Goal: Transaction & Acquisition: Purchase product/service

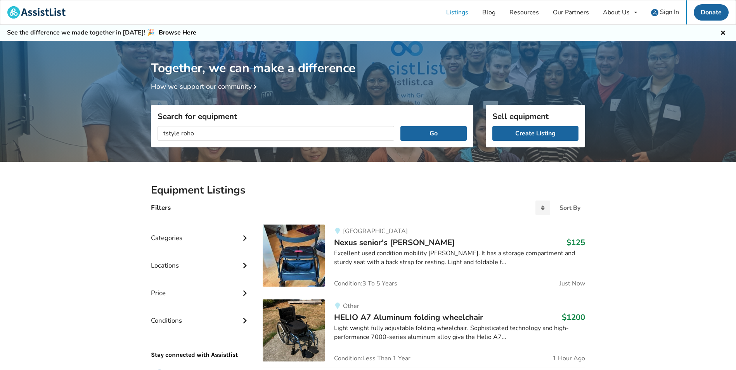
click at [400, 126] on button "Go" at bounding box center [433, 133] width 66 height 15
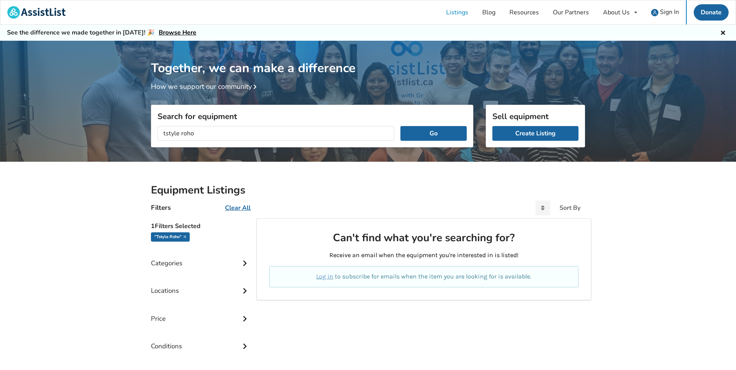
drag, startPoint x: 203, startPoint y: 137, endPoint x: 133, endPoint y: 132, distance: 70.0
click at [133, 132] on div "Together, we can make a difference How we support our community Search for equi…" at bounding box center [368, 237] width 736 height 393
type input "roho mattress"
click at [400, 126] on button "Go" at bounding box center [433, 133] width 66 height 15
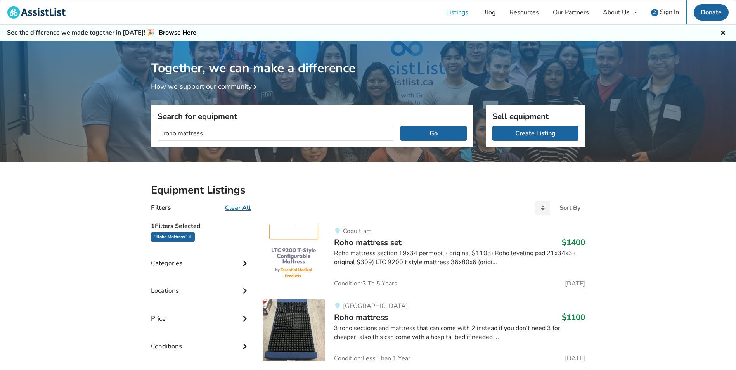
click at [411, 248] on div "Coquitlam Roho mattress set $1400 Roho mattress section 19x34 permobil ( origin…" at bounding box center [455, 255] width 260 height 62
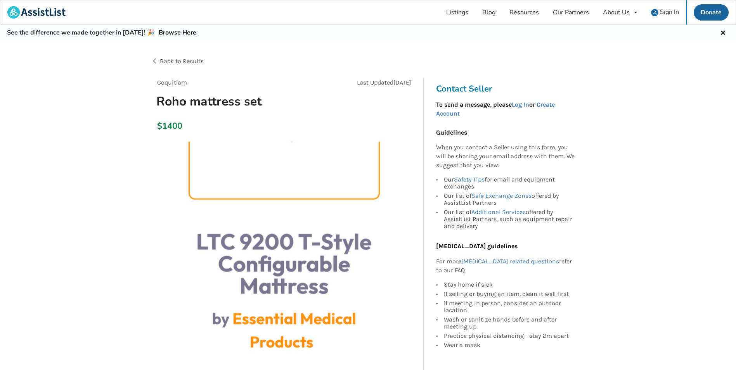
click at [320, 182] on img at bounding box center [283, 263] width 243 height 243
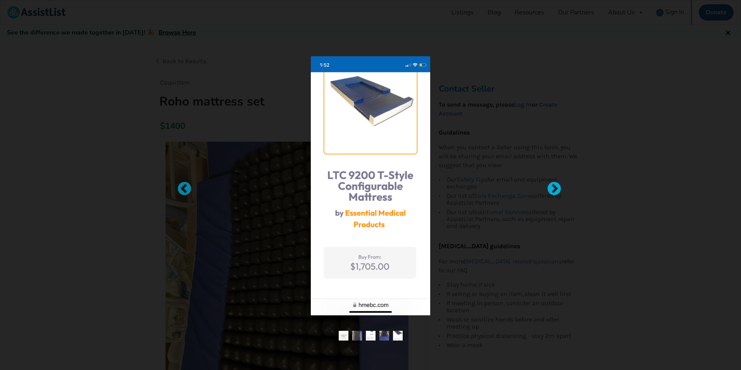
click at [548, 187] on div at bounding box center [551, 185] width 8 height 8
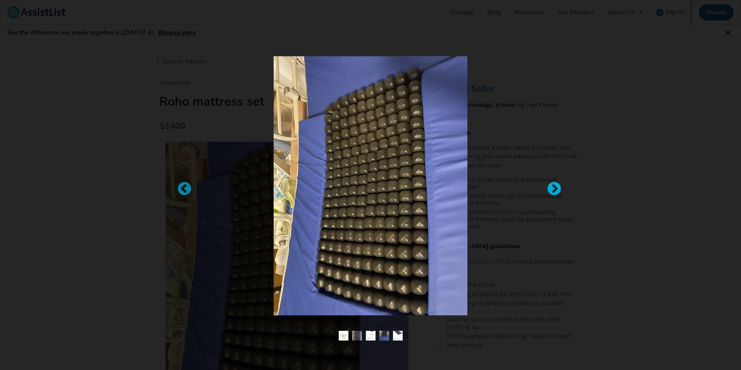
click at [548, 187] on div at bounding box center [551, 185] width 8 height 8
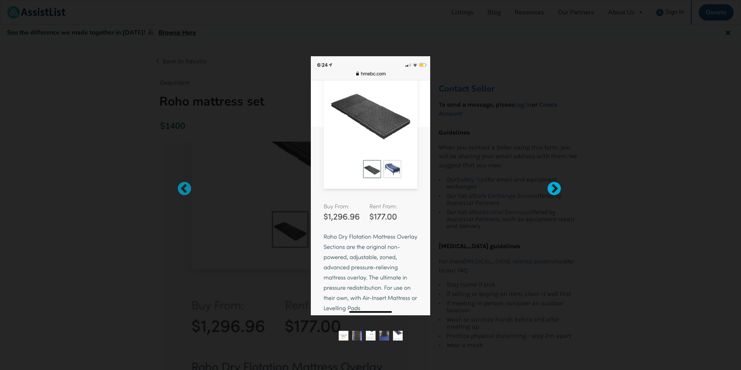
click at [548, 187] on div at bounding box center [551, 185] width 8 height 8
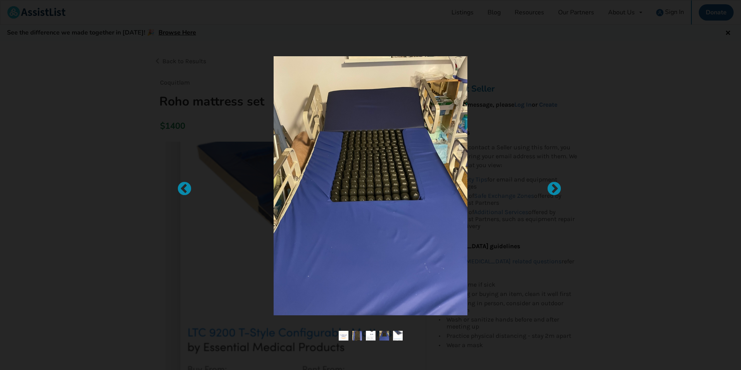
click at [138, 262] on div at bounding box center [370, 185] width 741 height 370
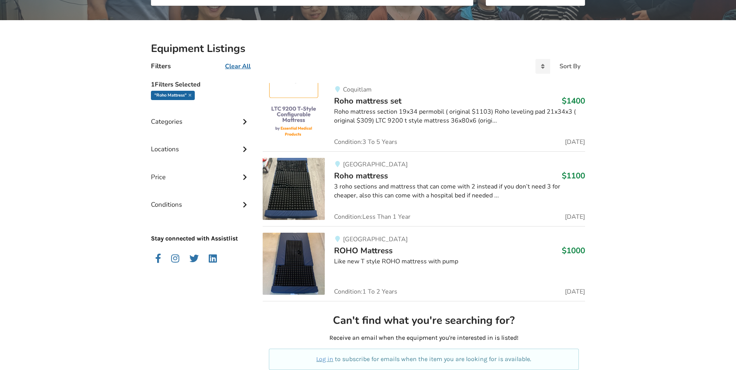
scroll to position [155, 0]
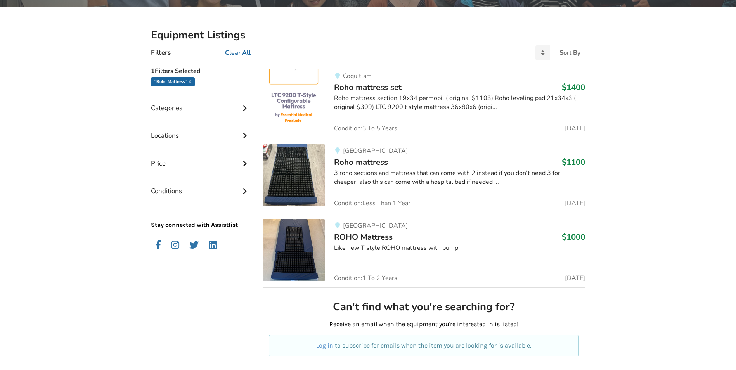
click at [285, 261] on img at bounding box center [293, 250] width 62 height 62
